Goal: Task Accomplishment & Management: Manage account settings

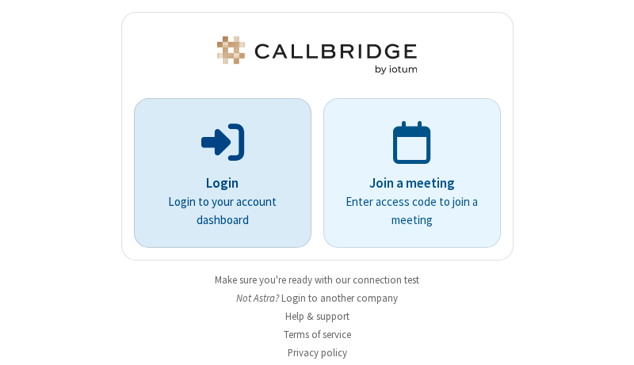
click at [216, 183] on p "Login" at bounding box center [222, 183] width 133 height 21
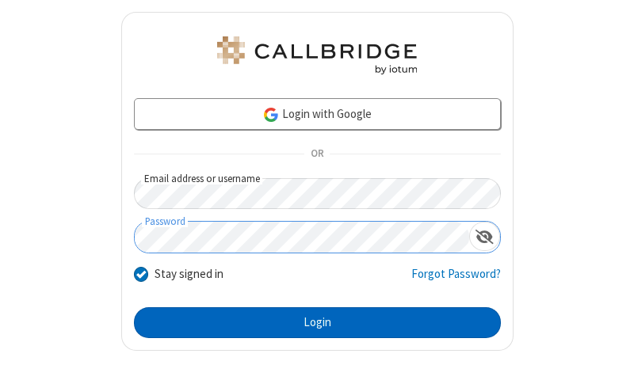
click at [310, 322] on button "Login" at bounding box center [317, 323] width 367 height 32
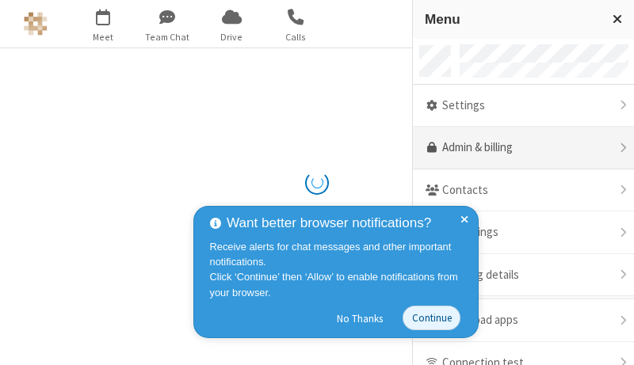
click at [517, 148] on link "Admin & billing" at bounding box center [523, 148] width 221 height 43
